Goal: Transaction & Acquisition: Book appointment/travel/reservation

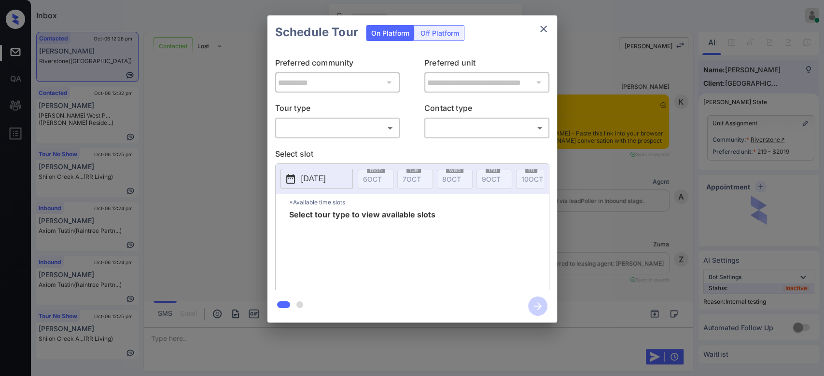
scroll to position [4671, 0]
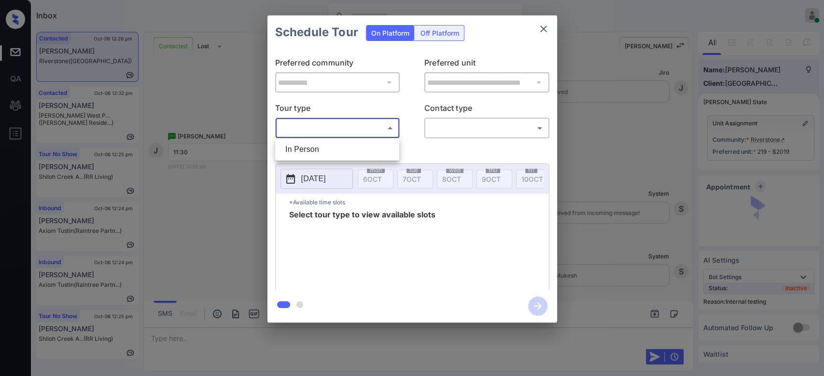
click at [363, 133] on body "Inbox Mukesh Online Set yourself offline Set yourself on break Profile Switch t…" at bounding box center [412, 188] width 824 height 376
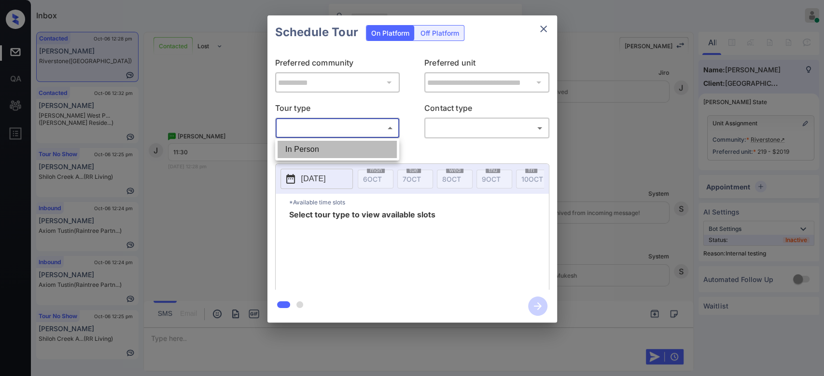
click at [331, 145] on li "In Person" at bounding box center [336, 149] width 119 height 17
type input "********"
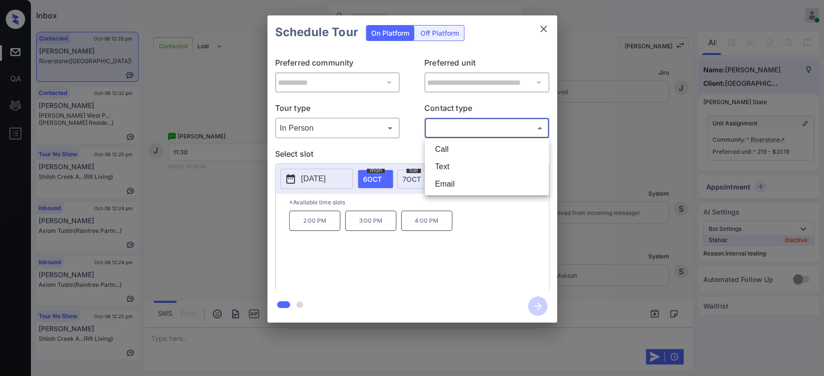
click at [490, 133] on body "Inbox Mukesh Online Set yourself offline Set yourself on break Profile Switch t…" at bounding box center [412, 188] width 824 height 376
click at [464, 166] on li "Text" at bounding box center [486, 166] width 119 height 17
type input "****"
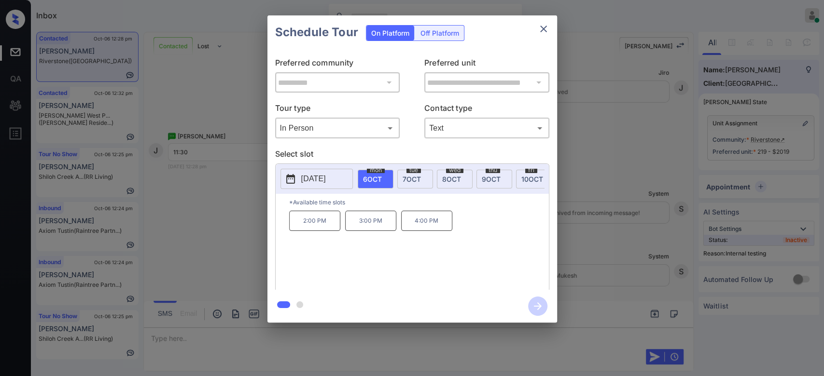
click at [502, 36] on div "Schedule Tour On Platform Off Platform" at bounding box center [412, 32] width 290 height 34
click at [421, 181] on div "tue 7 OCT" at bounding box center [415, 179] width 36 height 19
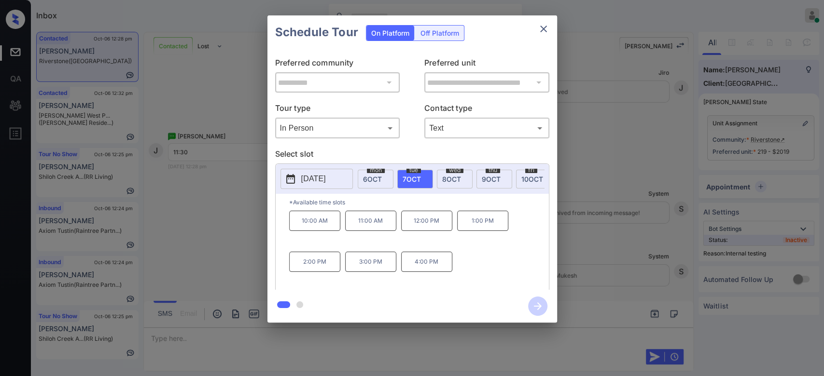
click at [542, 32] on icon "close" at bounding box center [544, 29] width 12 height 12
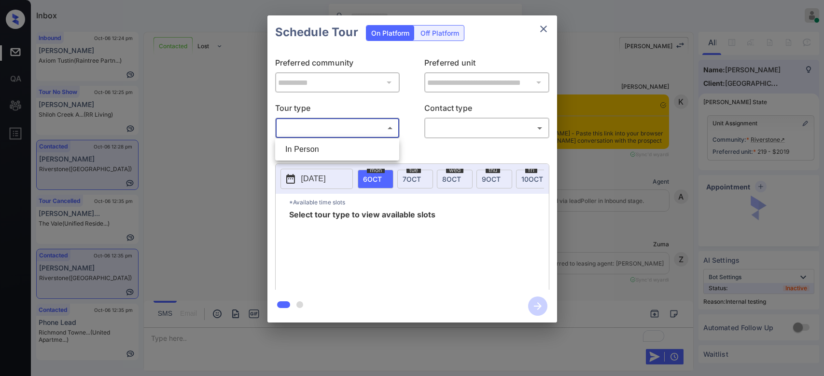
click at [349, 130] on body "Inbox Mukesh Online Set yourself offline Set yourself on break Profile Switch t…" at bounding box center [412, 188] width 824 height 376
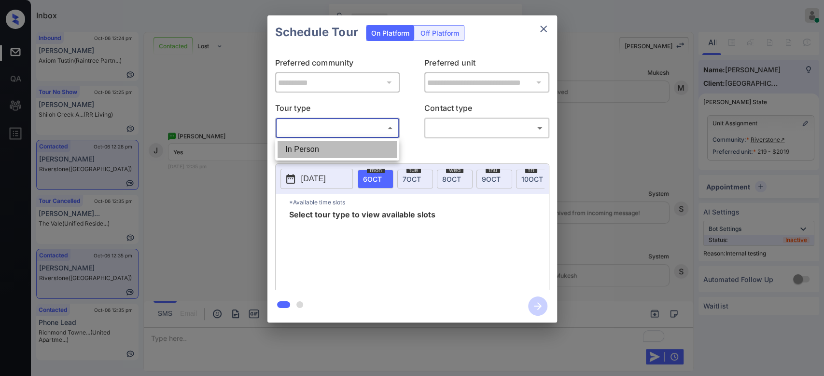
click at [328, 145] on li "In Person" at bounding box center [336, 149] width 119 height 17
type input "********"
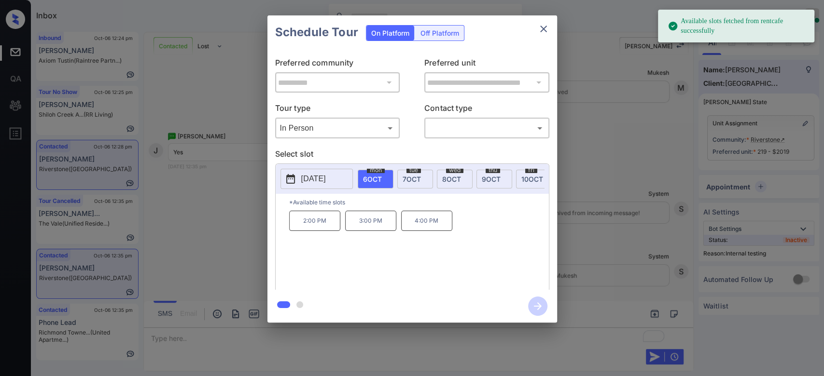
click at [418, 184] on div "tue 7 OCT" at bounding box center [415, 179] width 36 height 19
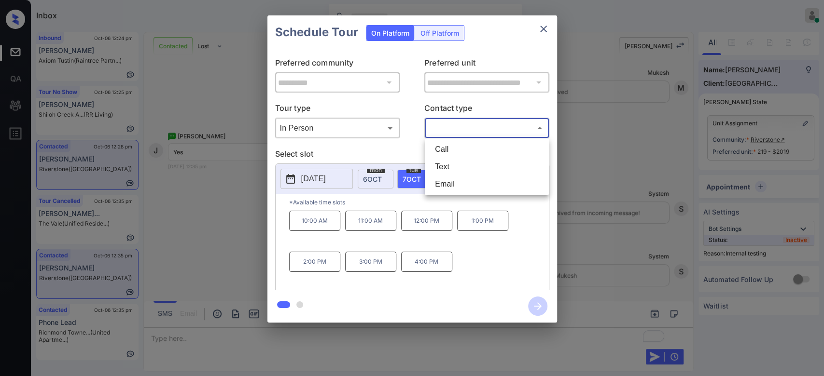
click at [482, 133] on body "Available slots fetched from rentcafe successfully Inbox Mukesh Online Set your…" at bounding box center [412, 188] width 824 height 376
click at [463, 161] on li "Text" at bounding box center [486, 166] width 119 height 17
type input "****"
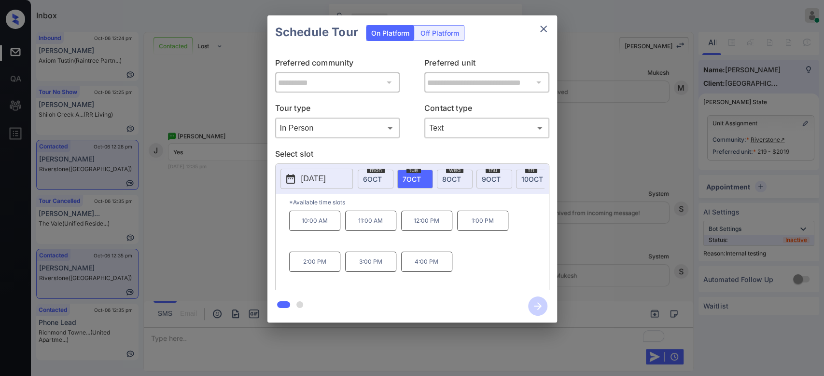
click at [502, 43] on div "Schedule Tour On Platform Off Platform" at bounding box center [412, 32] width 290 height 34
click at [429, 231] on p "12:00 PM" at bounding box center [426, 221] width 51 height 20
click at [535, 308] on icon "button" at bounding box center [537, 306] width 19 height 19
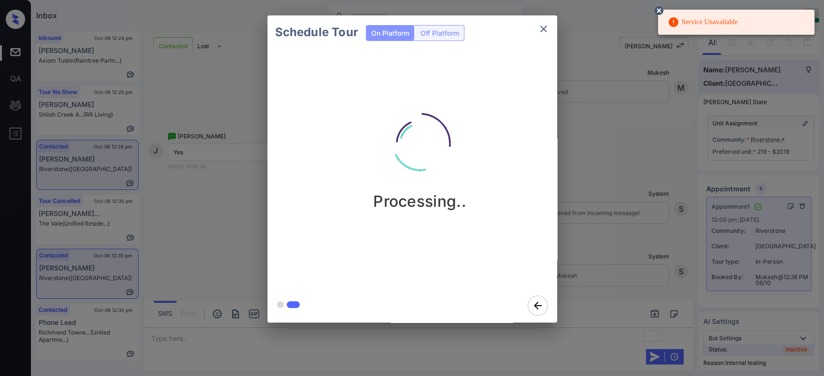
click at [615, 176] on div "Schedule Tour On Platform Off Platform Processing.." at bounding box center [412, 169] width 824 height 338
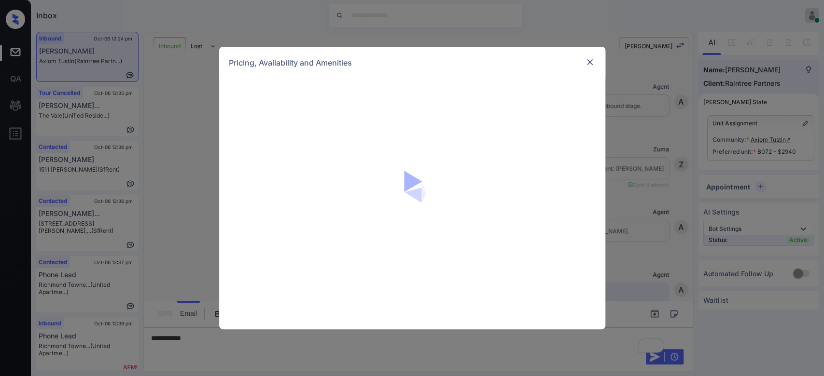
scroll to position [1202, 0]
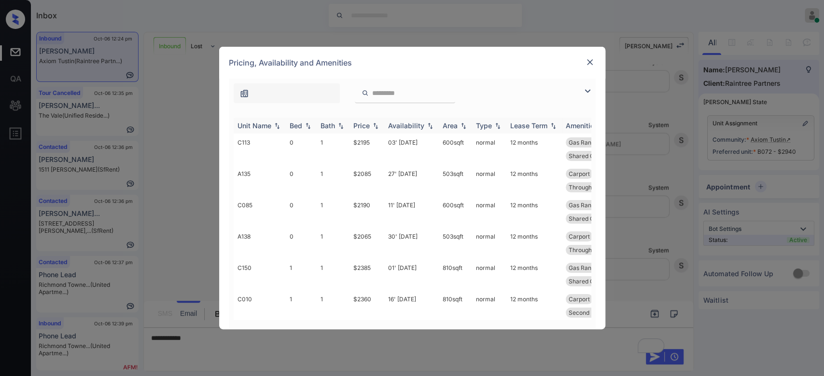
click at [359, 126] on div "Price" at bounding box center [361, 126] width 16 height 8
click at [365, 240] on td "$2740" at bounding box center [366, 243] width 35 height 31
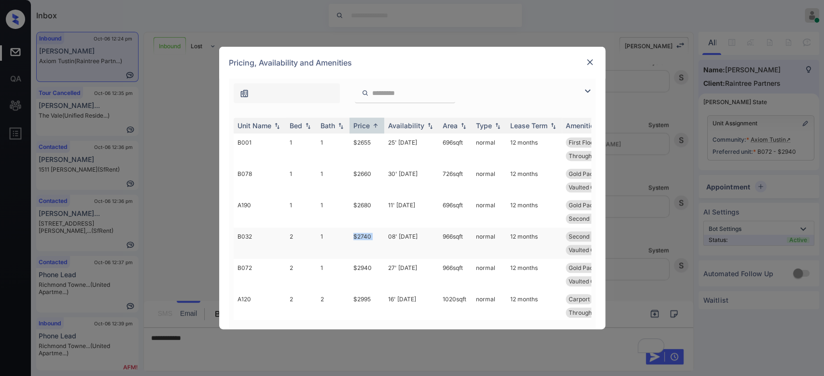
click at [365, 240] on td "$2740" at bounding box center [366, 243] width 35 height 31
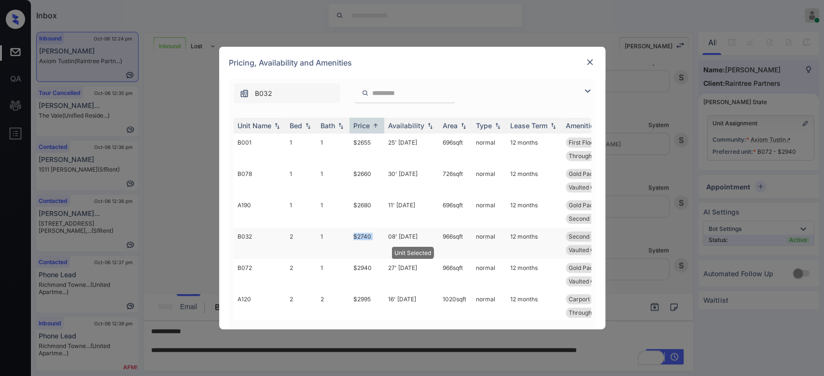
click at [365, 240] on td "$2740" at bounding box center [366, 243] width 35 height 31
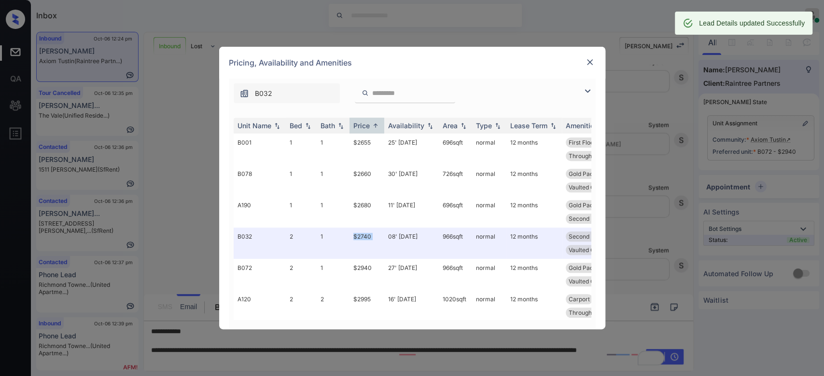
click at [589, 67] on img at bounding box center [590, 62] width 10 height 10
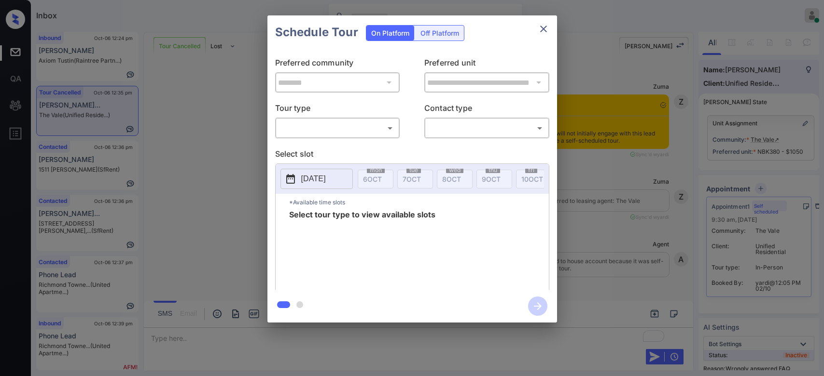
click at [351, 126] on body "Inbox Mukesh Online Set yourself offline Set yourself on break Profile Switch t…" at bounding box center [412, 188] width 824 height 376
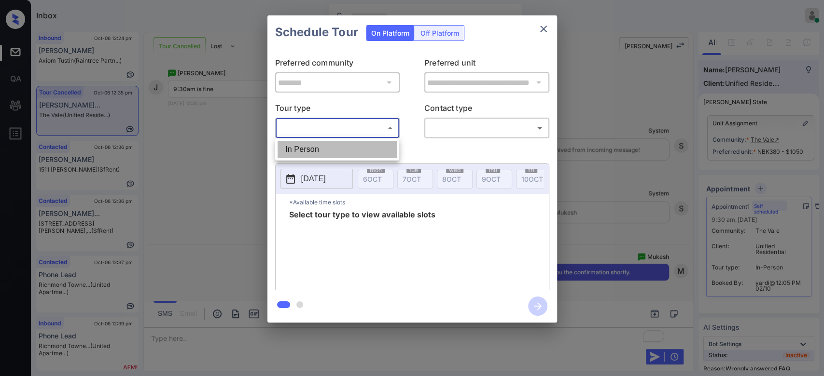
click at [326, 144] on li "In Person" at bounding box center [336, 149] width 119 height 17
type input "********"
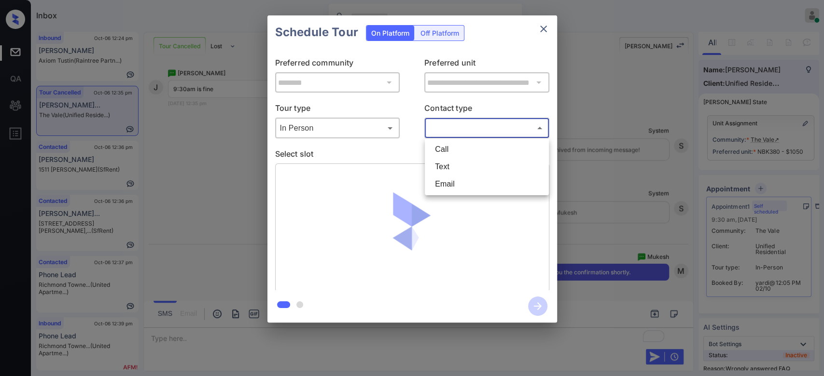
click at [481, 124] on body "Inbox Mukesh Online Set yourself offline Set yourself on break Profile Switch t…" at bounding box center [412, 188] width 824 height 376
click at [448, 164] on li "Text" at bounding box center [486, 166] width 119 height 17
type input "****"
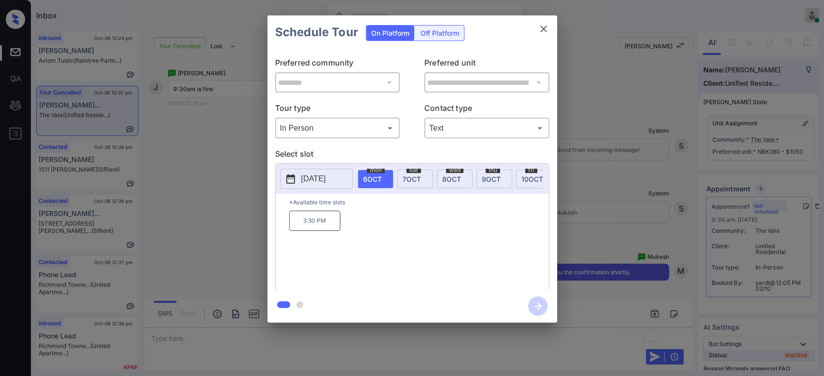
click at [326, 175] on p "2025-10-06" at bounding box center [313, 179] width 25 height 12
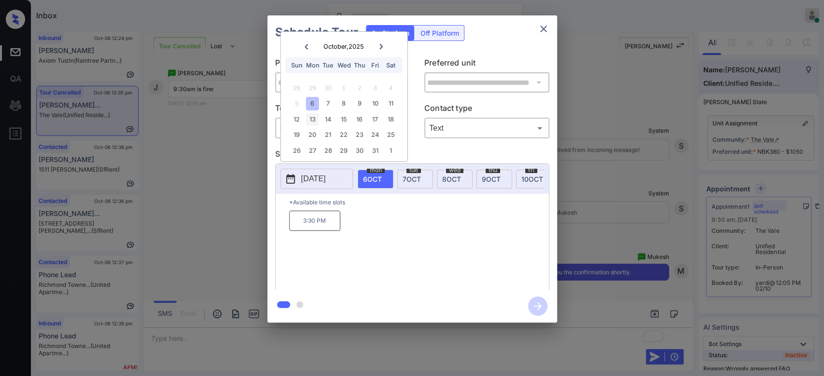
click at [313, 120] on div "13" at bounding box center [312, 119] width 13 height 13
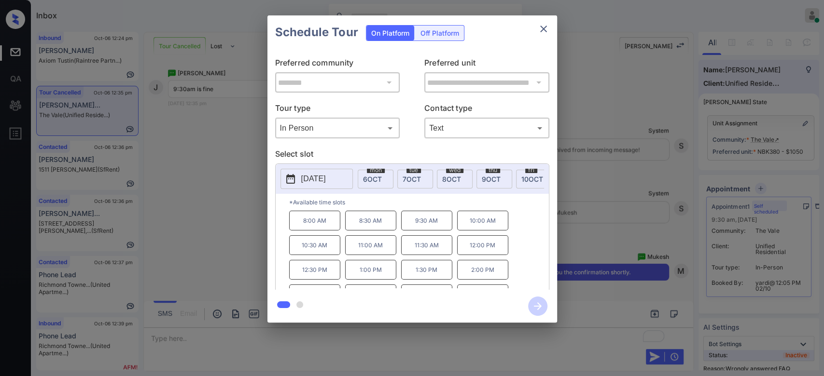
click at [436, 227] on p "9:30 AM" at bounding box center [426, 221] width 51 height 20
click at [538, 299] on icon "button" at bounding box center [537, 306] width 19 height 19
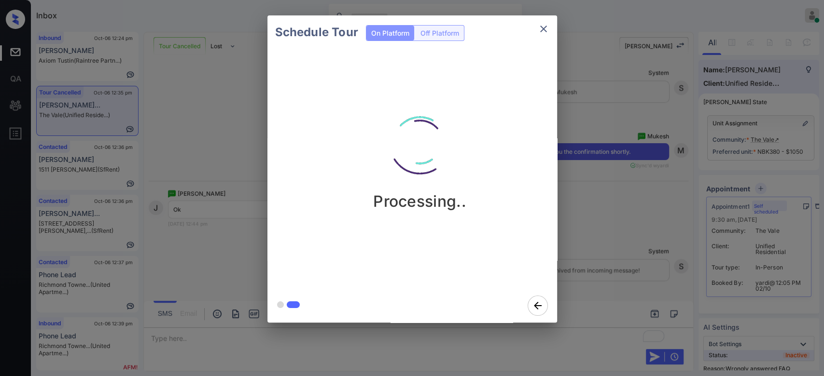
scroll to position [5622, 0]
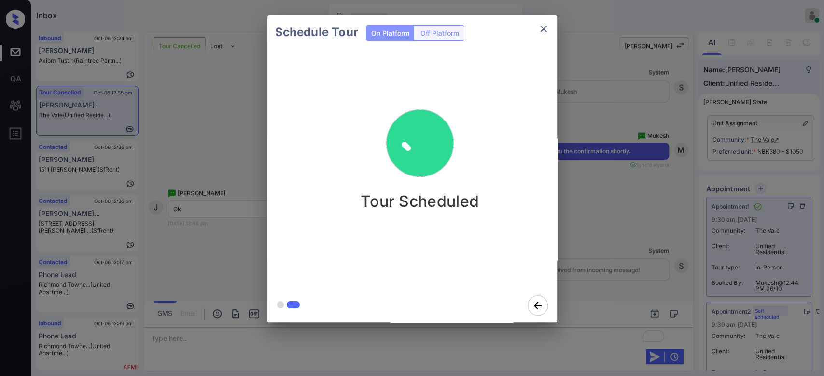
click at [587, 151] on div "Schedule Tour On Platform Off Platform Tour Scheduled" at bounding box center [412, 169] width 824 height 338
